Goal: Information Seeking & Learning: Learn about a topic

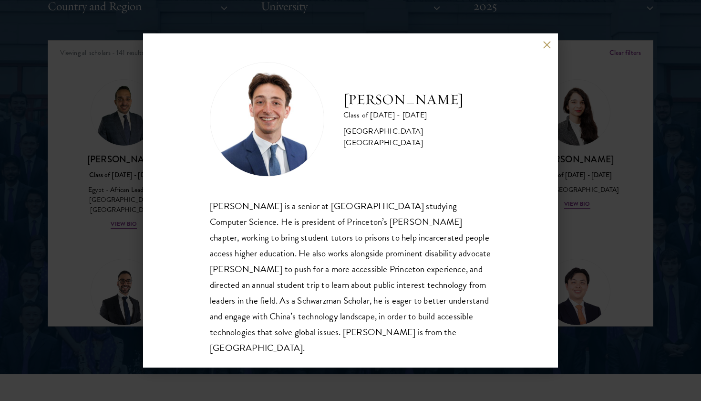
scroll to position [1479, 0]
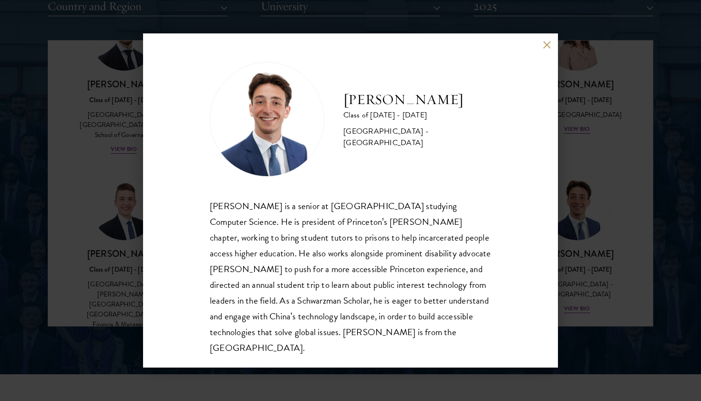
click at [542, 53] on div "[PERSON_NAME] Class of [DATE] - [DATE] [GEOGRAPHIC_DATA] - [GEOGRAPHIC_DATA] [P…" at bounding box center [350, 200] width 415 height 334
click at [549, 44] on button at bounding box center [547, 45] width 8 height 8
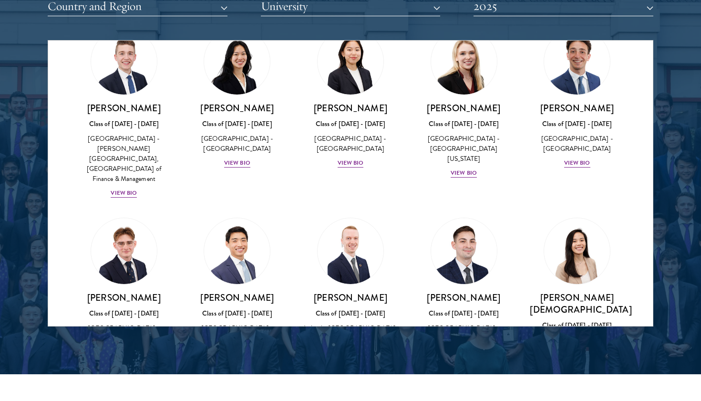
scroll to position [1627, 0]
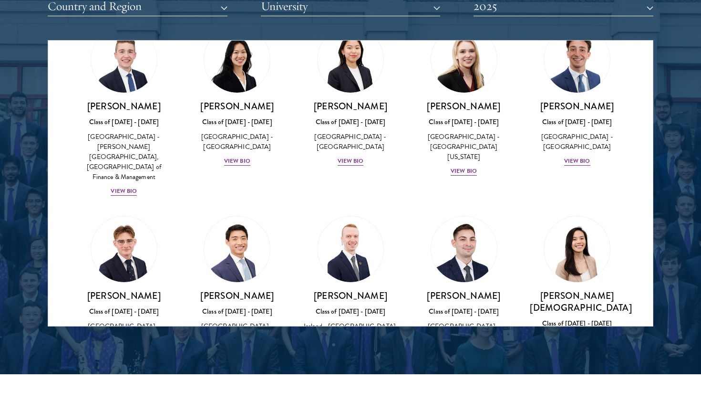
click at [469, 356] on div "View Bio" at bounding box center [464, 360] width 26 height 9
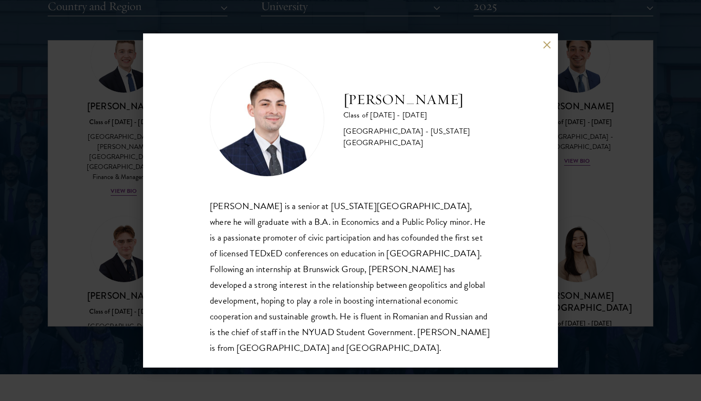
click at [452, 212] on div "[PERSON_NAME] is a senior at [US_STATE][GEOGRAPHIC_DATA], where he will graduat…" at bounding box center [350, 276] width 281 height 157
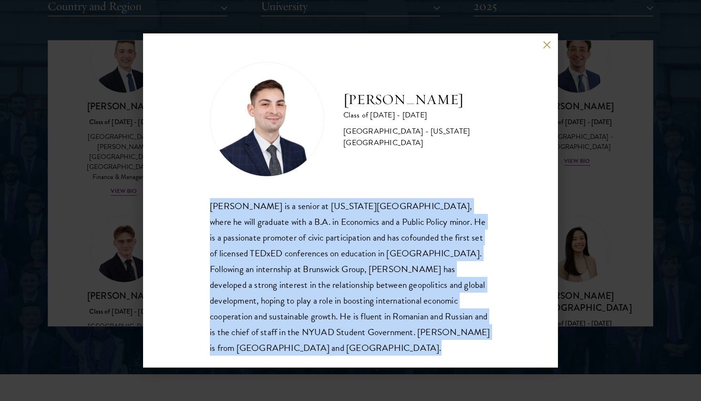
click at [447, 218] on div "[PERSON_NAME] is a senior at [US_STATE][GEOGRAPHIC_DATA], where he will graduat…" at bounding box center [350, 276] width 281 height 157
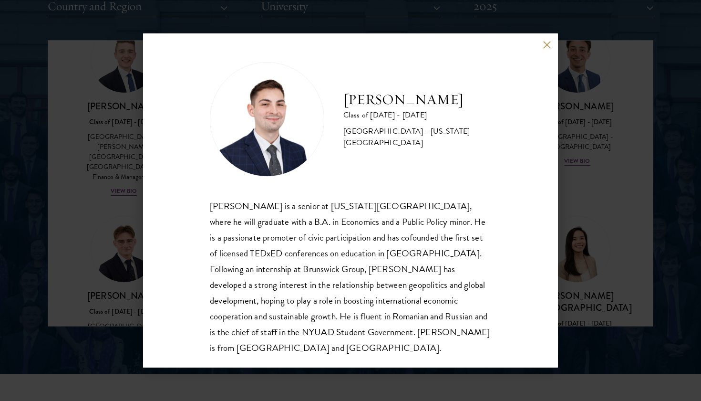
click at [447, 218] on div "[PERSON_NAME] is a senior at [US_STATE][GEOGRAPHIC_DATA], where he will graduat…" at bounding box center [350, 276] width 281 height 157
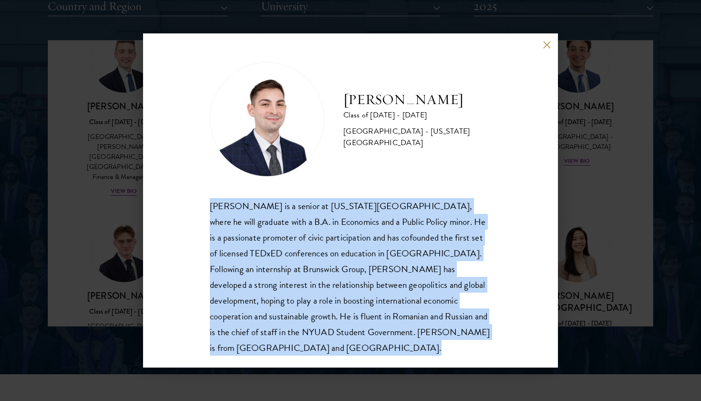
click at [447, 218] on div "[PERSON_NAME] is a senior at [US_STATE][GEOGRAPHIC_DATA], where he will graduat…" at bounding box center [350, 276] width 281 height 157
click at [447, 221] on div "[PERSON_NAME] is a senior at [US_STATE][GEOGRAPHIC_DATA], where he will graduat…" at bounding box center [350, 276] width 281 height 157
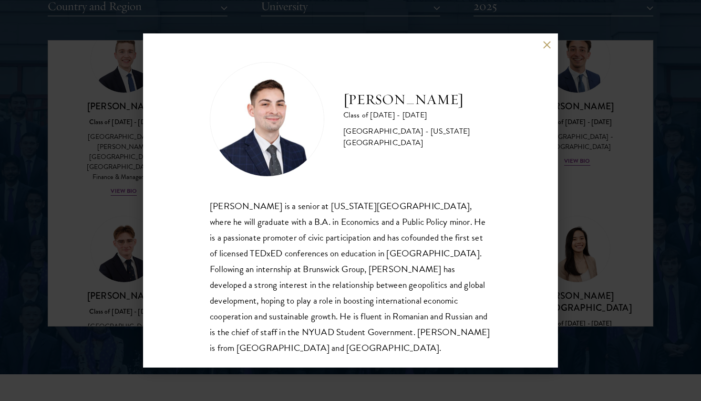
click at [447, 221] on div "[PERSON_NAME] is a senior at [US_STATE][GEOGRAPHIC_DATA], where he will graduat…" at bounding box center [350, 276] width 281 height 157
click at [445, 231] on div "[PERSON_NAME] is a senior at [US_STATE][GEOGRAPHIC_DATA], where he will graduat…" at bounding box center [350, 276] width 281 height 157
click at [445, 232] on div "[PERSON_NAME] is a senior at [US_STATE][GEOGRAPHIC_DATA], where he will graduat…" at bounding box center [350, 276] width 281 height 157
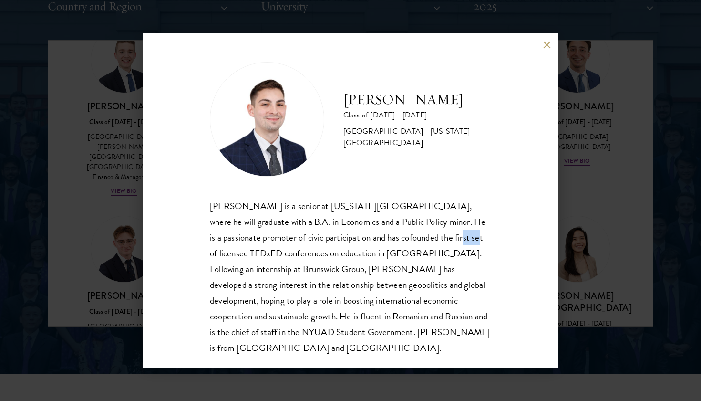
click at [445, 232] on div "[PERSON_NAME] is a senior at [US_STATE][GEOGRAPHIC_DATA], where he will graduat…" at bounding box center [350, 276] width 281 height 157
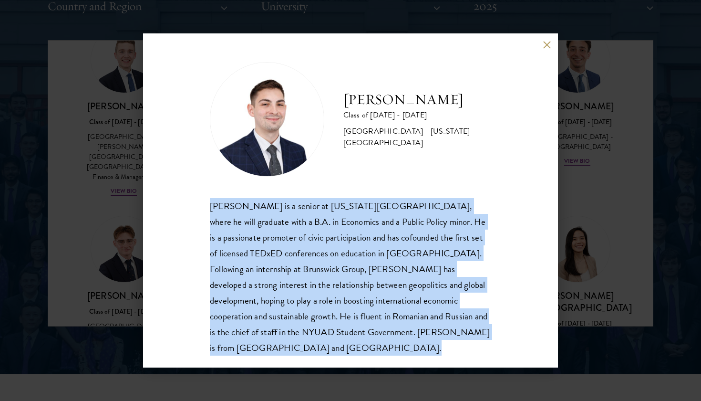
click at [445, 232] on div "[PERSON_NAME] is a senior at [US_STATE][GEOGRAPHIC_DATA], where he will graduat…" at bounding box center [350, 276] width 281 height 157
click at [444, 235] on div "[PERSON_NAME] is a senior at [US_STATE][GEOGRAPHIC_DATA], where he will graduat…" at bounding box center [350, 276] width 281 height 157
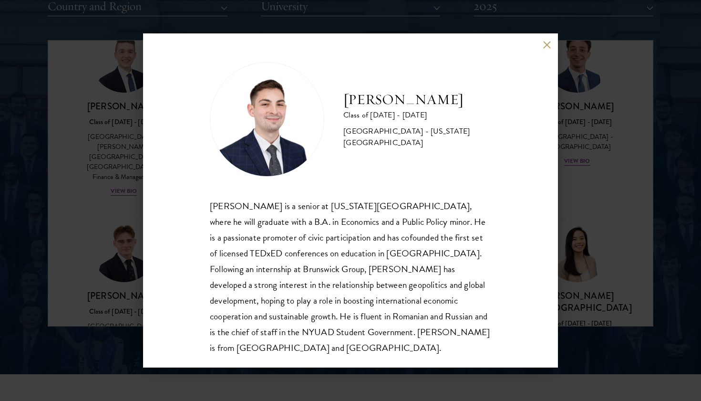
click at [444, 235] on div "[PERSON_NAME] is a senior at [US_STATE][GEOGRAPHIC_DATA], where he will graduat…" at bounding box center [350, 276] width 281 height 157
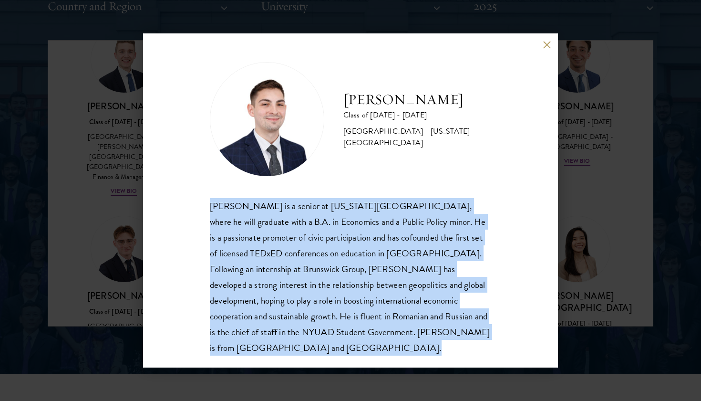
click at [439, 251] on div "[PERSON_NAME] is a senior at [US_STATE][GEOGRAPHIC_DATA], where he will graduat…" at bounding box center [350, 276] width 281 height 157
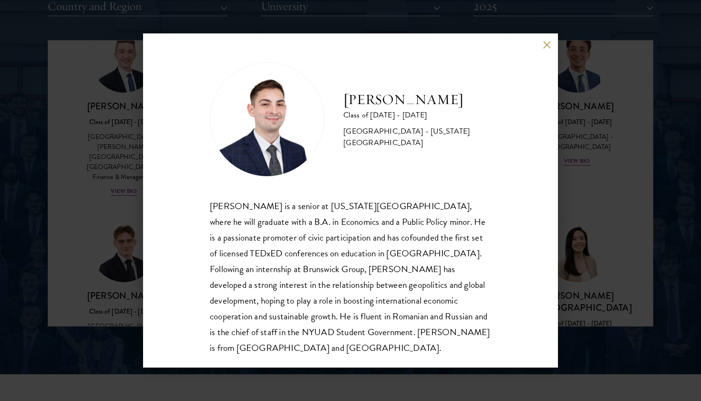
click at [439, 251] on div "[PERSON_NAME] is a senior at [US_STATE][GEOGRAPHIC_DATA], where he will graduat…" at bounding box center [350, 276] width 281 height 157
click at [438, 258] on div "[PERSON_NAME] is a senior at [US_STATE][GEOGRAPHIC_DATA], where he will graduat…" at bounding box center [350, 276] width 281 height 157
click at [438, 261] on div "[PERSON_NAME] is a senior at [US_STATE][GEOGRAPHIC_DATA], where he will graduat…" at bounding box center [350, 276] width 281 height 157
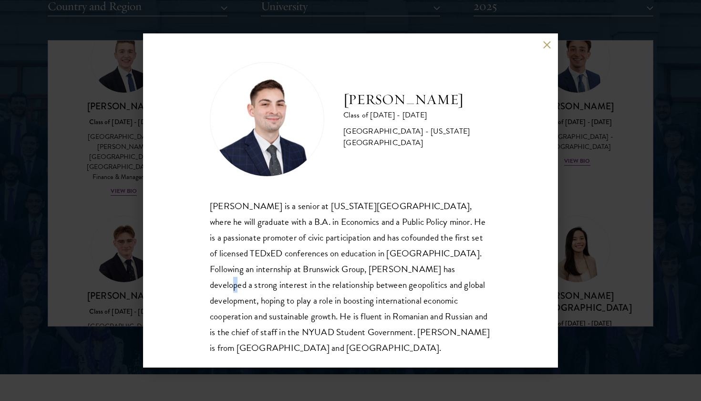
click at [438, 261] on div "[PERSON_NAME] is a senior at [US_STATE][GEOGRAPHIC_DATA], where he will graduat…" at bounding box center [350, 276] width 281 height 157
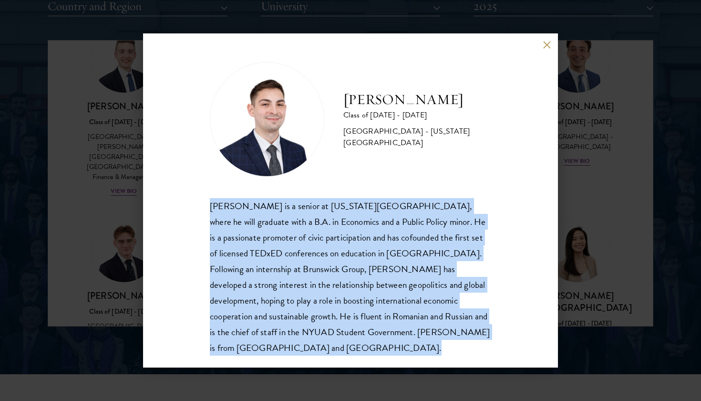
click at [436, 269] on div "[PERSON_NAME] is a senior at [US_STATE][GEOGRAPHIC_DATA], where he will graduat…" at bounding box center [350, 276] width 281 height 157
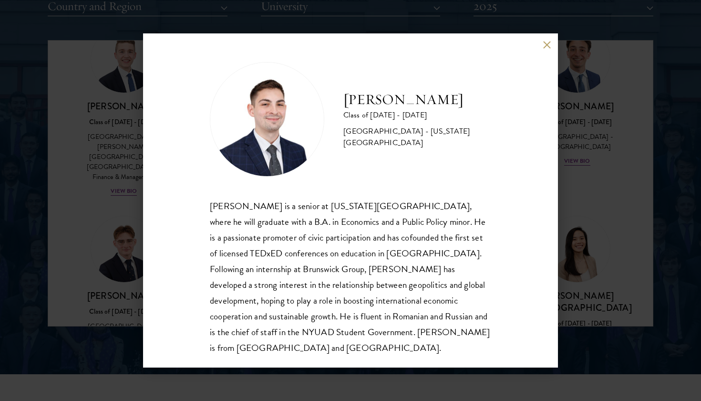
click at [436, 269] on div "[PERSON_NAME] is a senior at [US_STATE][GEOGRAPHIC_DATA], where he will graduat…" at bounding box center [350, 276] width 281 height 157
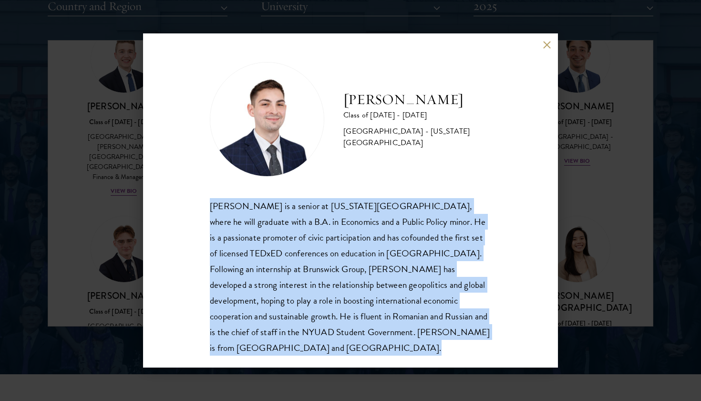
click at [442, 262] on div "[PERSON_NAME] is a senior at [US_STATE][GEOGRAPHIC_DATA], where he will graduat…" at bounding box center [350, 276] width 281 height 157
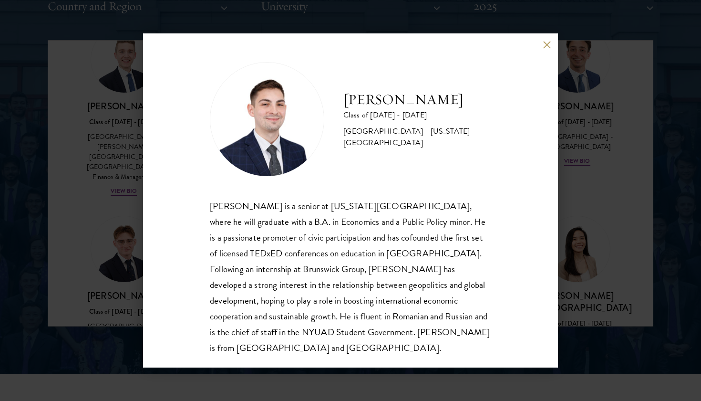
click at [442, 262] on div "[PERSON_NAME] is a senior at [US_STATE][GEOGRAPHIC_DATA], where he will graduat…" at bounding box center [350, 276] width 281 height 157
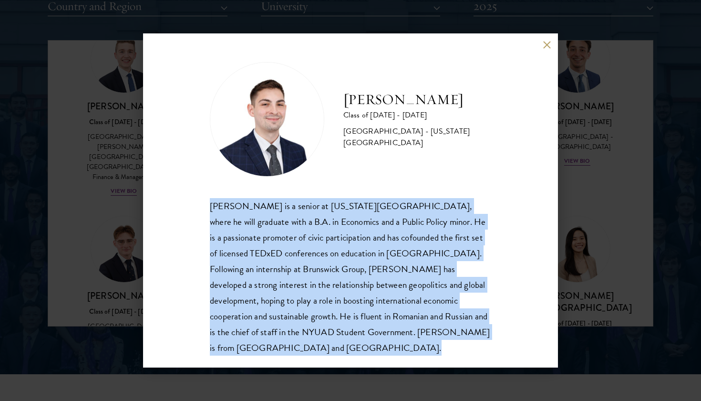
click at [446, 257] on div "[PERSON_NAME] is a senior at [US_STATE][GEOGRAPHIC_DATA], where he will graduat…" at bounding box center [350, 276] width 281 height 157
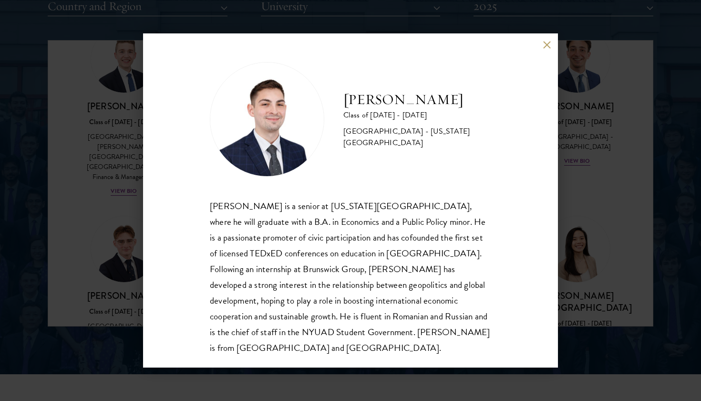
click at [446, 257] on div "[PERSON_NAME] is a senior at [US_STATE][GEOGRAPHIC_DATA], where he will graduat…" at bounding box center [350, 276] width 281 height 157
click at [473, 212] on div "[PERSON_NAME] is a senior at [US_STATE][GEOGRAPHIC_DATA], where he will graduat…" at bounding box center [350, 276] width 281 height 157
